Goal: Navigation & Orientation: Find specific page/section

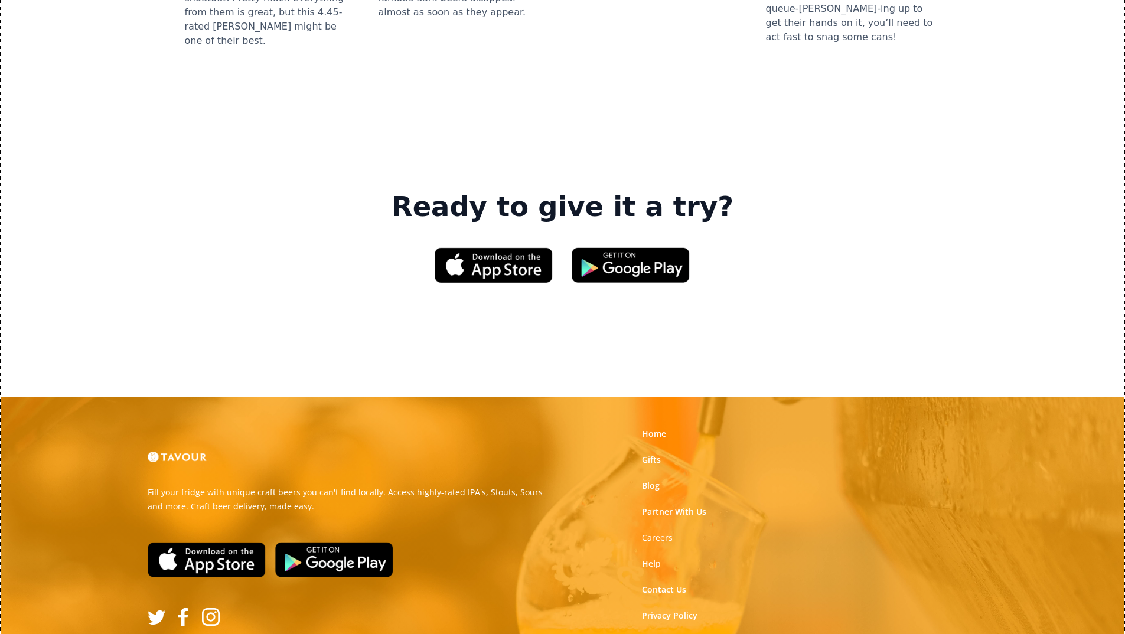
scroll to position [1716, 0]
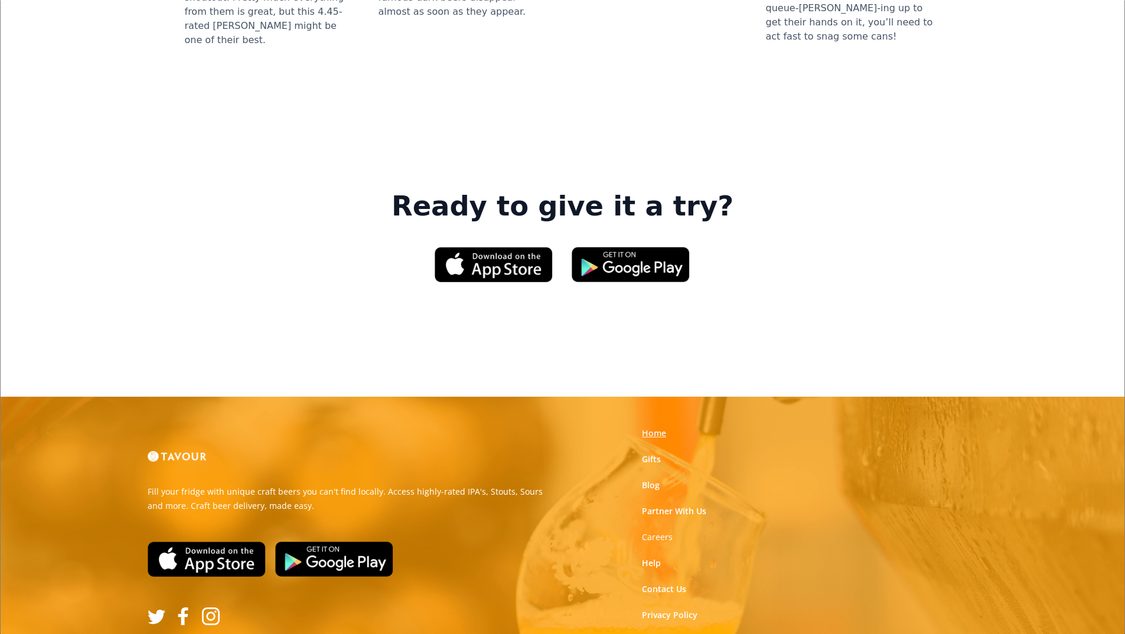
click at [654, 427] on link "Home" at bounding box center [654, 433] width 24 height 12
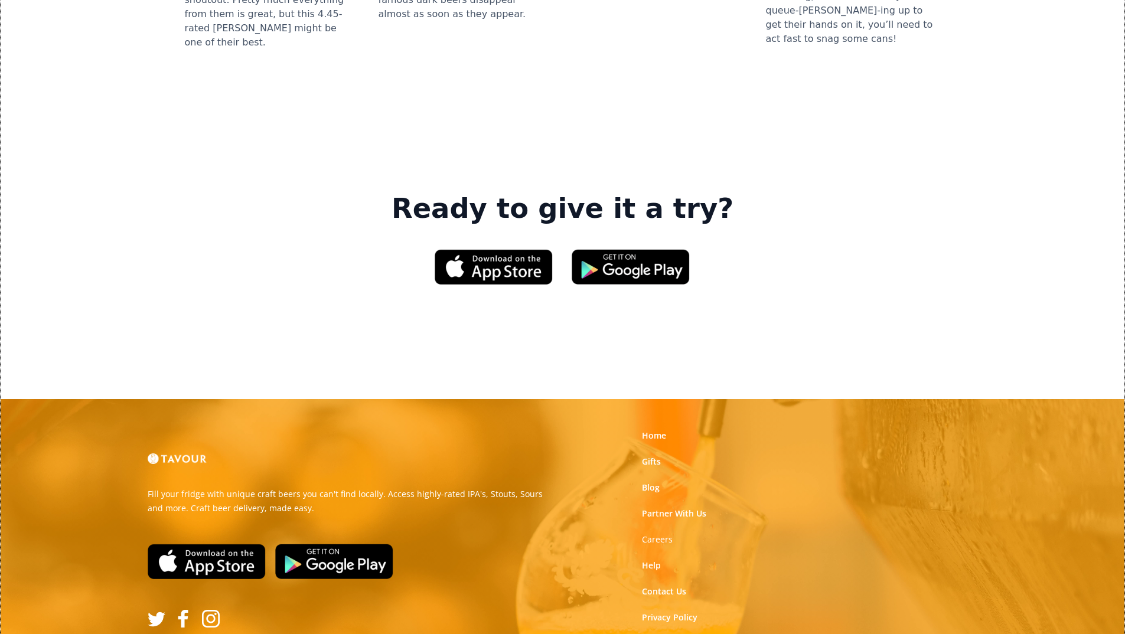
scroll to position [1716, 0]
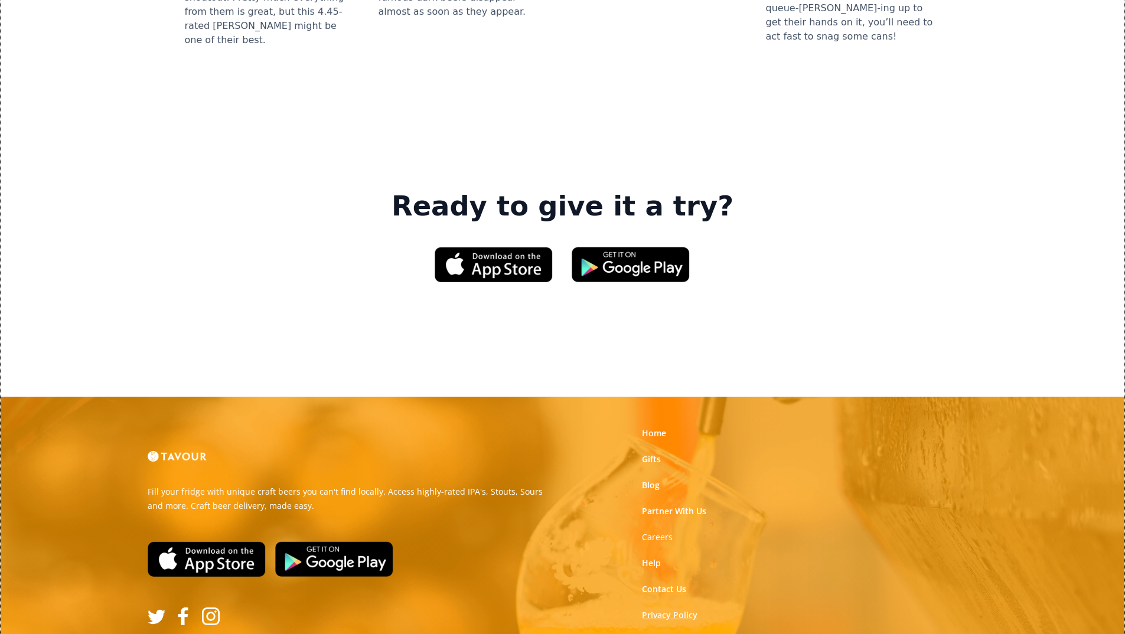
click at [660, 609] on link "Privacy Policy" at bounding box center [670, 615] width 56 height 12
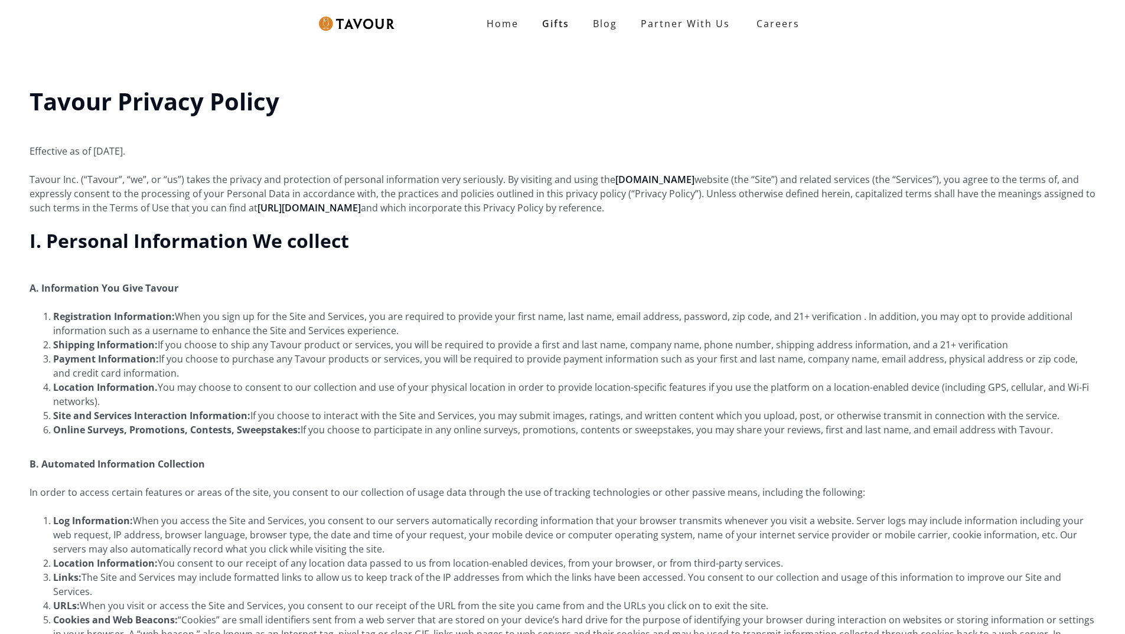
click at [651, 376] on li "Payment Information: If you choose to purchase any Tavour products or services,…" at bounding box center [574, 366] width 1042 height 28
click at [609, 15] on link "Blog" at bounding box center [605, 24] width 48 height 24
